Goal: Task Accomplishment & Management: Manage account settings

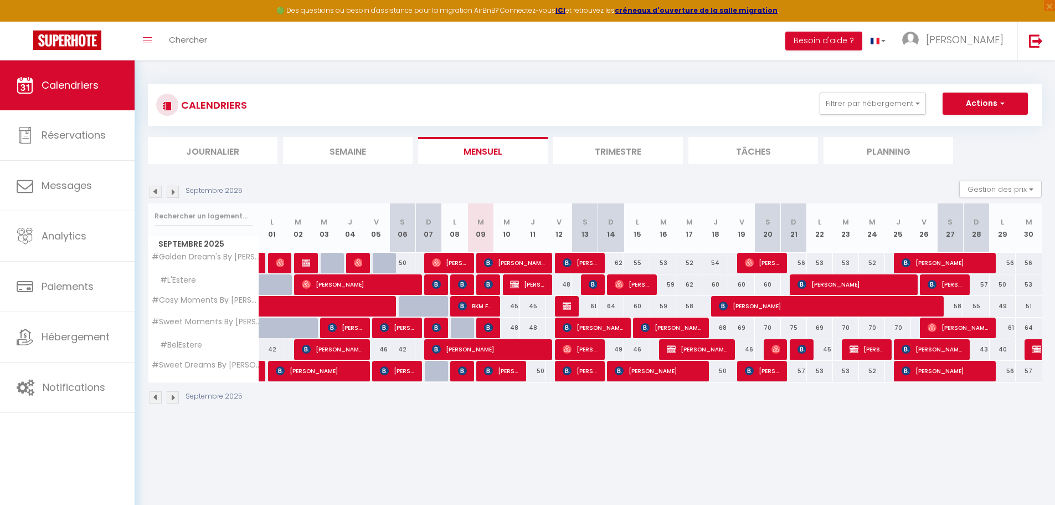
click at [153, 194] on img at bounding box center [156, 192] width 12 height 12
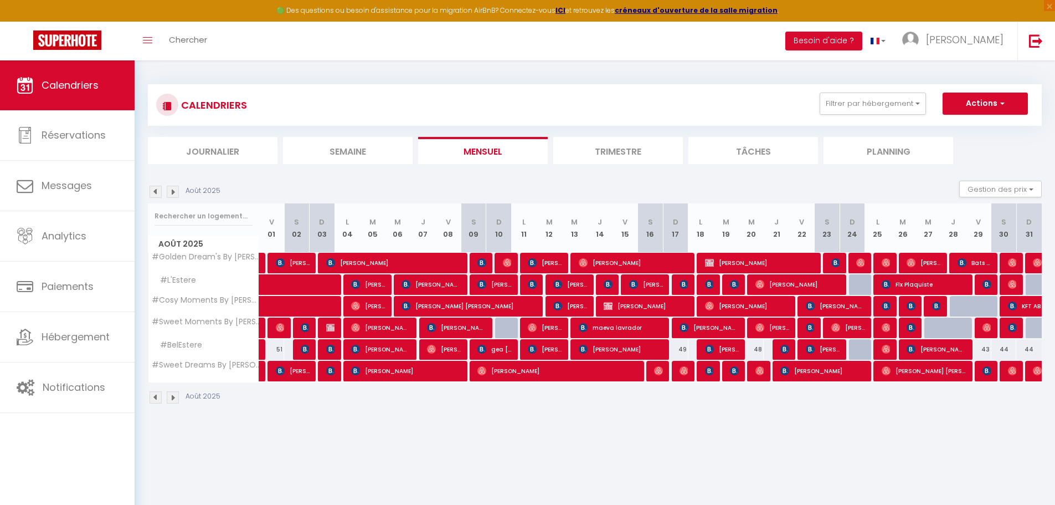
click at [153, 194] on img at bounding box center [156, 192] width 12 height 12
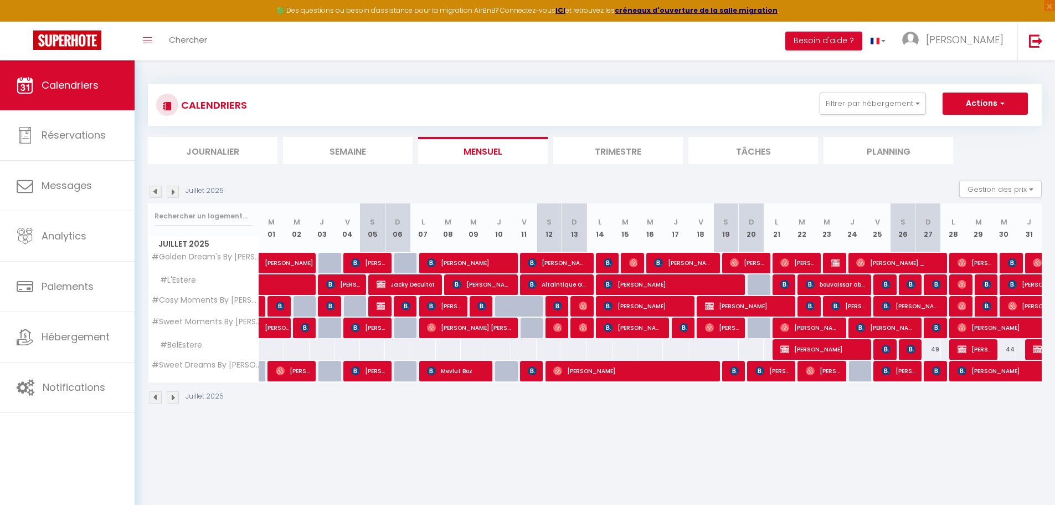
click at [153, 194] on img at bounding box center [156, 192] width 12 height 12
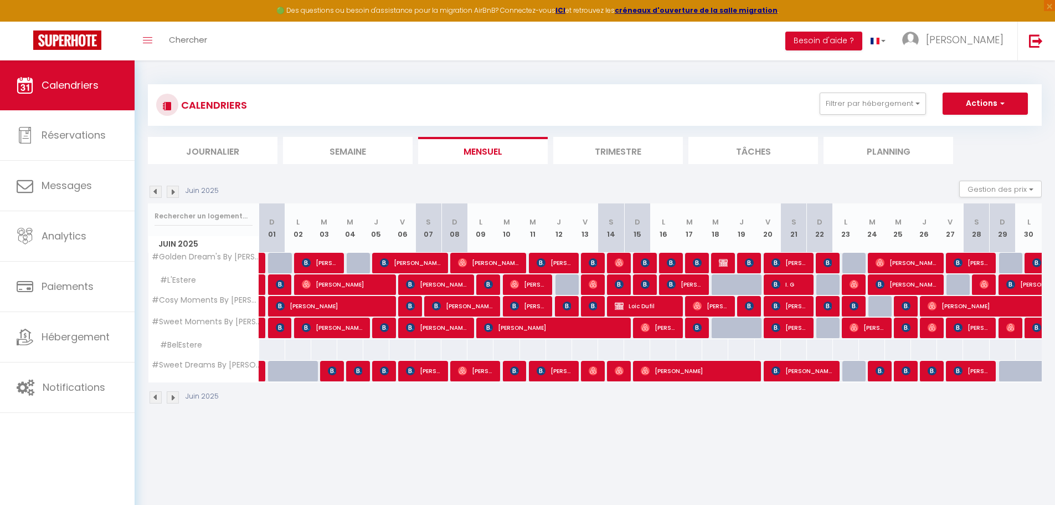
click at [153, 194] on img at bounding box center [156, 192] width 12 height 12
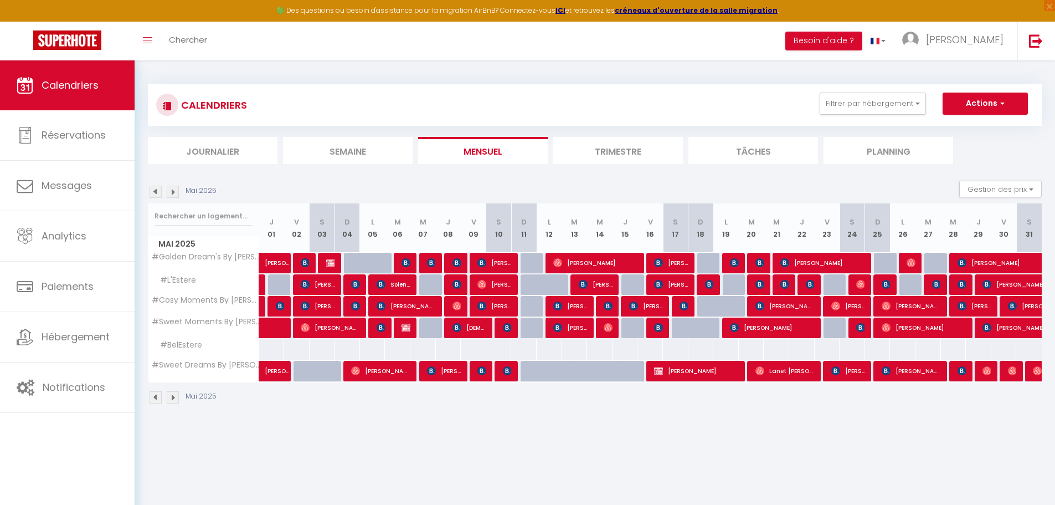
click at [154, 195] on img at bounding box center [156, 192] width 12 height 12
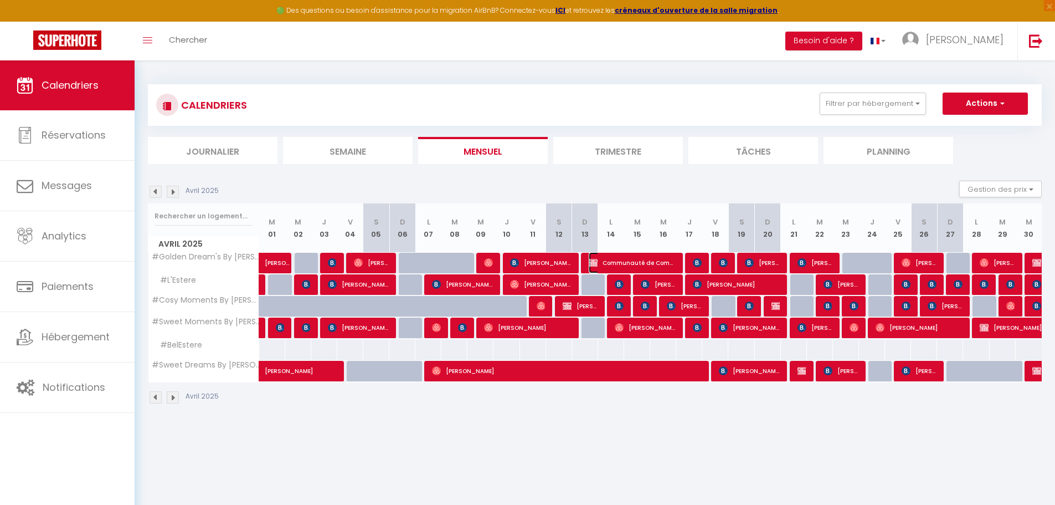
click at [635, 258] on span "Communauté de Communes du [GEOGRAPHIC_DATA]" at bounding box center [632, 262] width 87 height 21
select select "OK"
select select "KO"
select select "0"
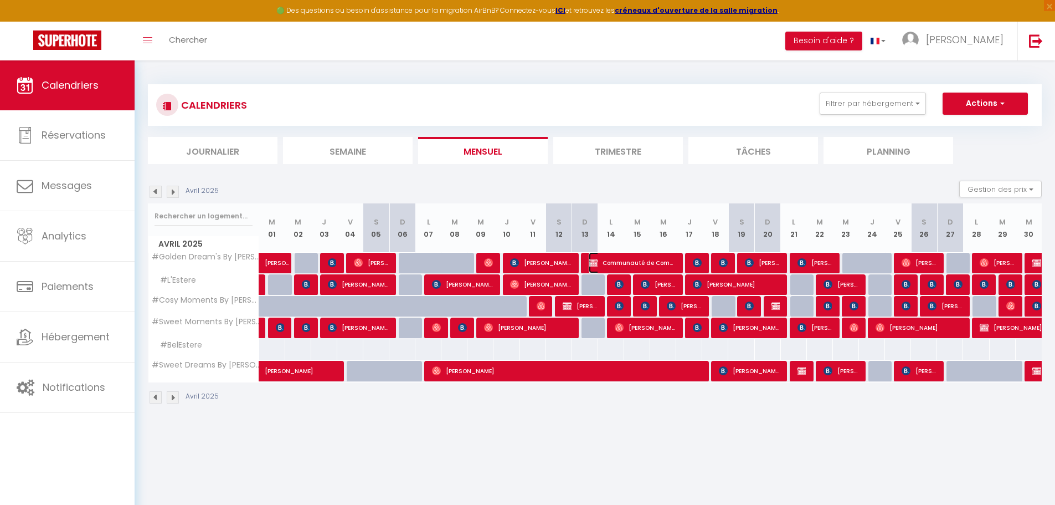
select select "1"
select select
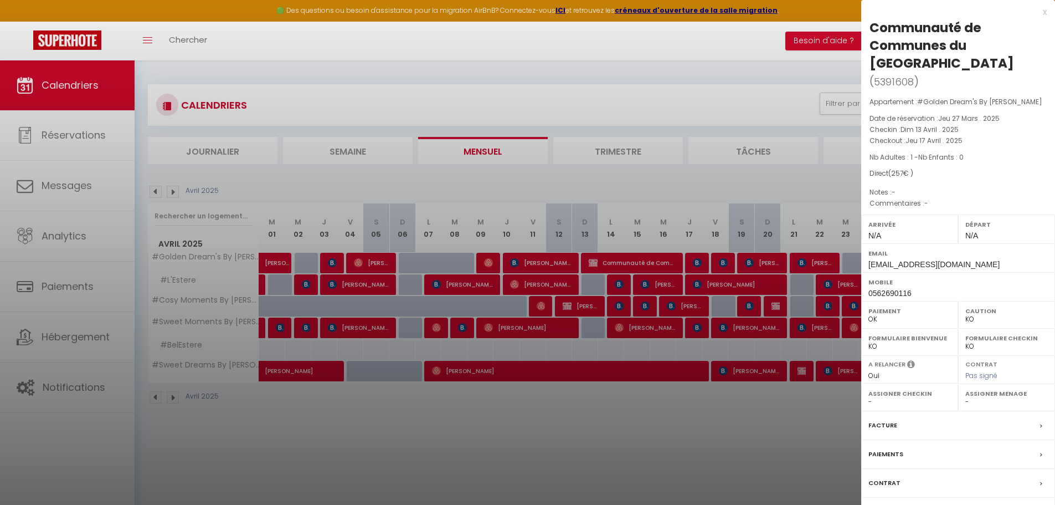
click at [801, 367] on div at bounding box center [527, 252] width 1055 height 505
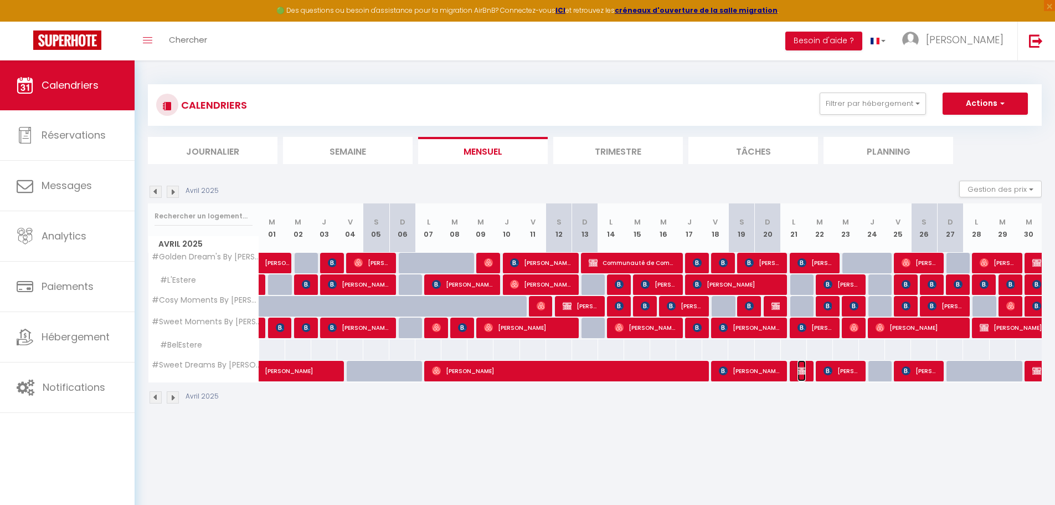
click at [801, 367] on img at bounding box center [802, 370] width 9 height 9
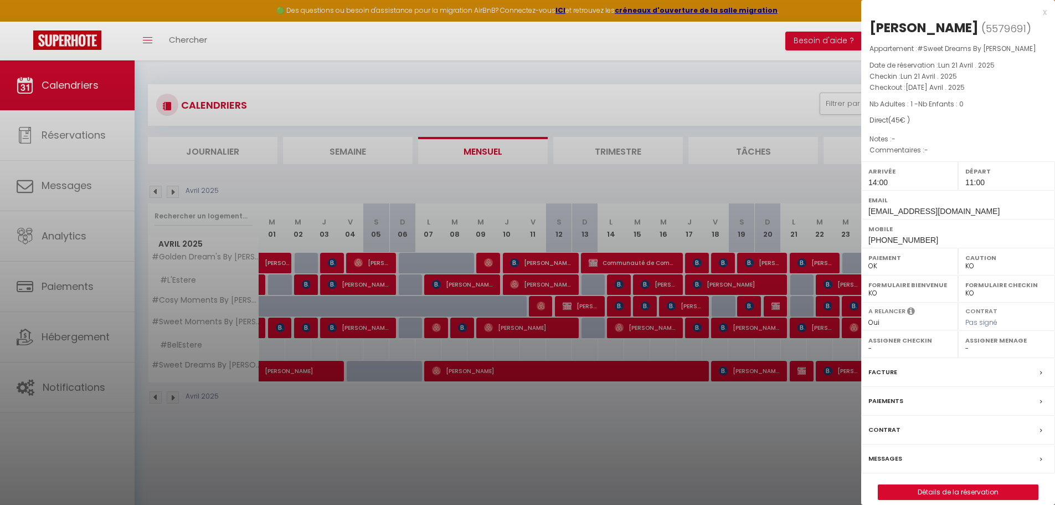
click at [695, 120] on div at bounding box center [527, 252] width 1055 height 505
